Goal: Task Accomplishment & Management: Manage account settings

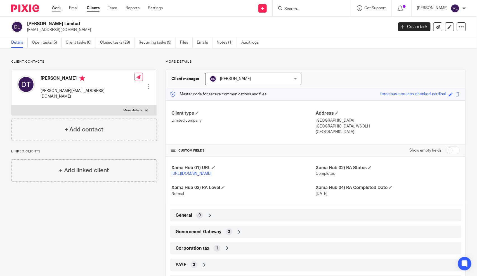
click at [57, 7] on link "Work" at bounding box center [56, 8] width 9 height 6
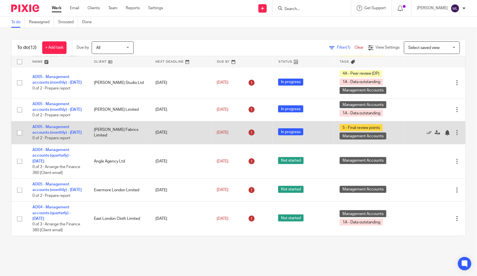
scroll to position [196, 0]
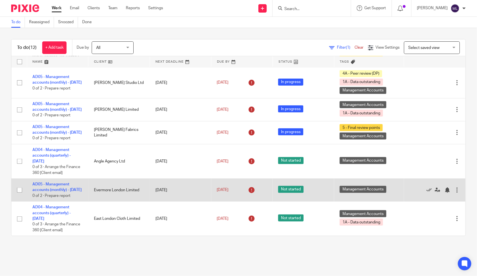
click at [51, 200] on td "AD05 - Management accounts (monthly) - August 31, 2025 0 of 2 · Prepare report" at bounding box center [58, 190] width 62 height 23
click at [55, 192] on link "AD05 - Management accounts (monthly) - [DATE]" at bounding box center [56, 187] width 49 height 10
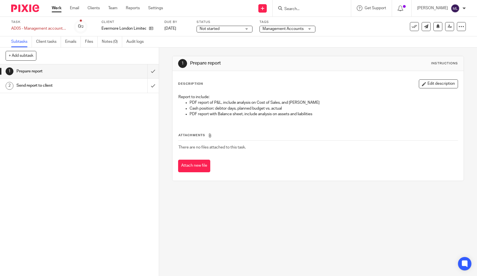
click at [234, 33] on div "Task AD05 - Management accounts (monthly) - [DATE] Save AD05 - Management accou…" at bounding box center [238, 27] width 477 height 20
click at [234, 30] on span "Not started" at bounding box center [221, 29] width 42 height 6
click at [230, 44] on li "In progress" at bounding box center [224, 49] width 55 height 11
click at [275, 31] on span "Management Accounts" at bounding box center [284, 29] width 42 height 6
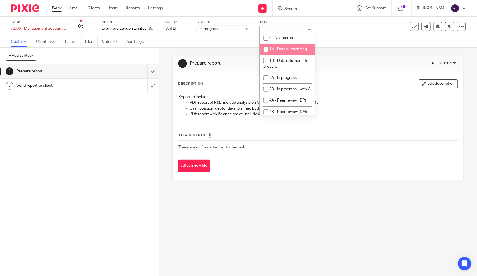
click at [274, 49] on span "1A - Data outstanding" at bounding box center [289, 49] width 38 height 4
checkbox input "true"
click at [324, 48] on div "1 Prepare report Instructions Description Edit description Report to include: P…" at bounding box center [318, 119] width 292 height 142
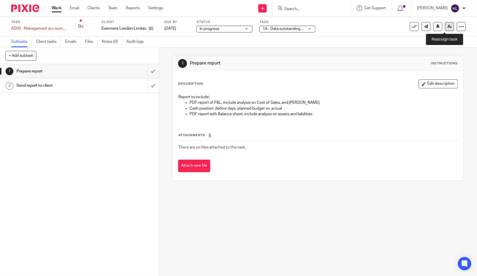
click at [446, 27] on link at bounding box center [450, 26] width 9 height 9
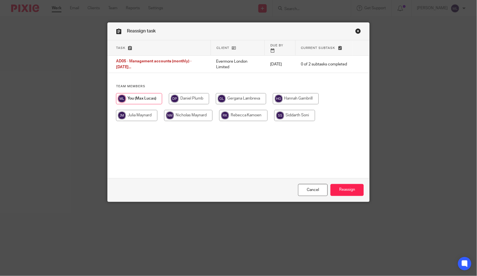
click at [170, 110] on input "radio" at bounding box center [188, 115] width 48 height 11
radio input "true"
click at [337, 185] on input "Reassign" at bounding box center [347, 190] width 33 height 12
